Goal: Navigation & Orientation: Find specific page/section

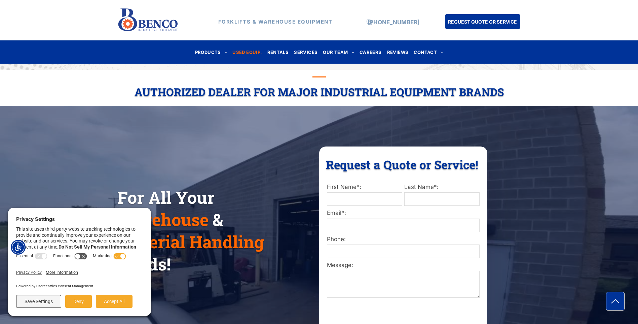
click at [255, 54] on span "USED EQUIP." at bounding box center [247, 51] width 29 height 9
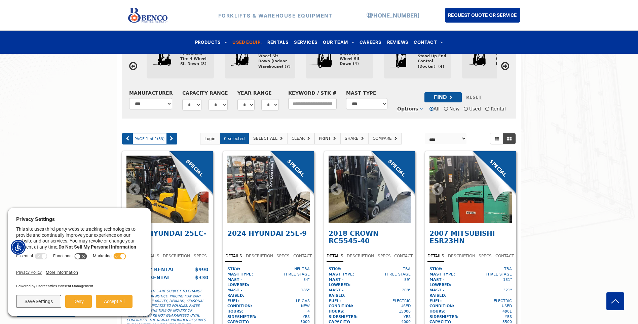
scroll to position [293, 0]
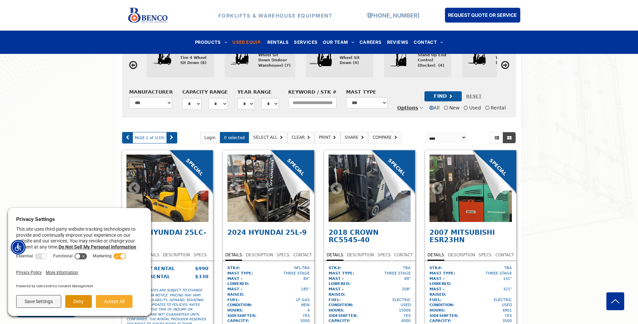
click at [88, 300] on button "Deny" at bounding box center [78, 301] width 27 height 13
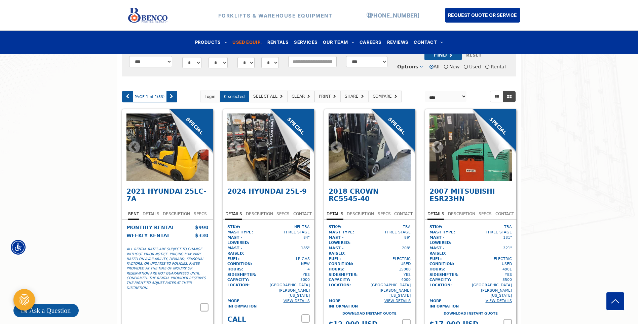
scroll to position [335, 0]
